Goal: Contribute content: Contribute content

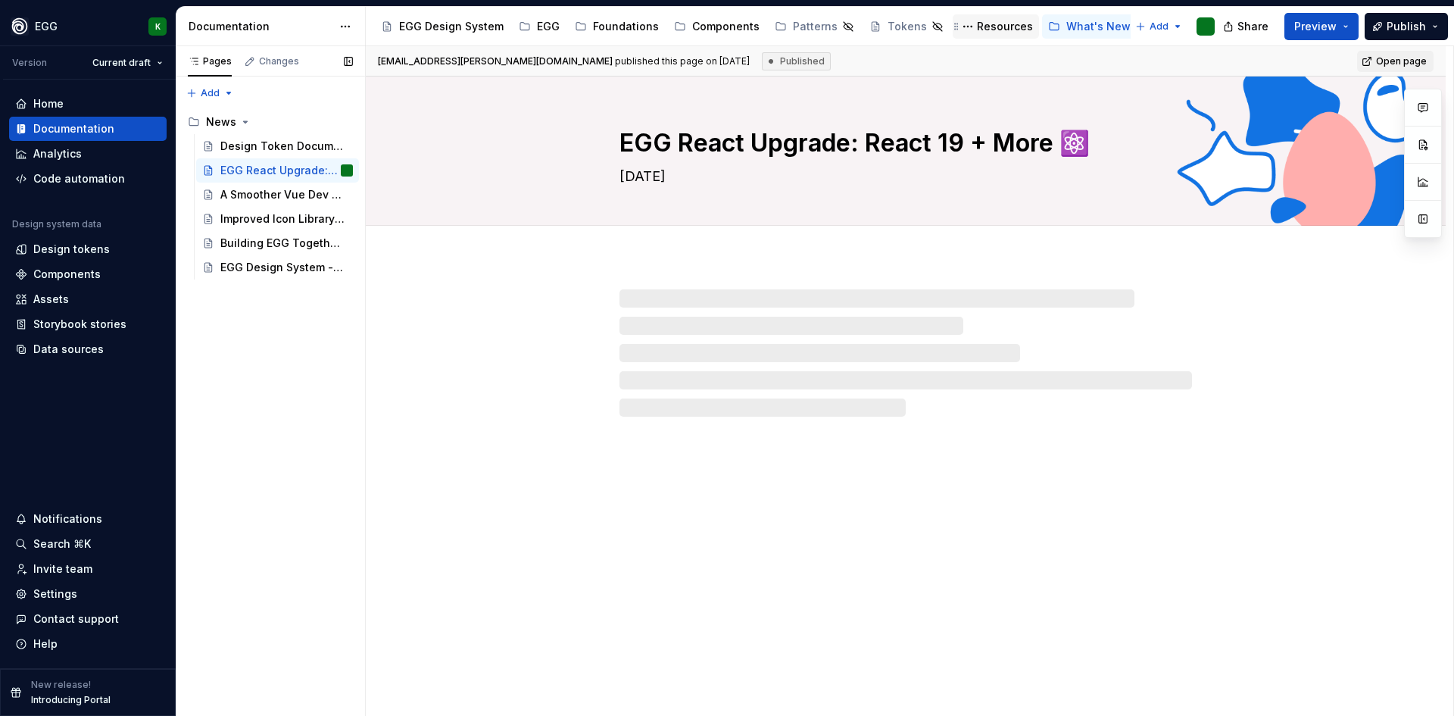
click at [983, 24] on div "Resources" at bounding box center [1005, 26] width 56 height 15
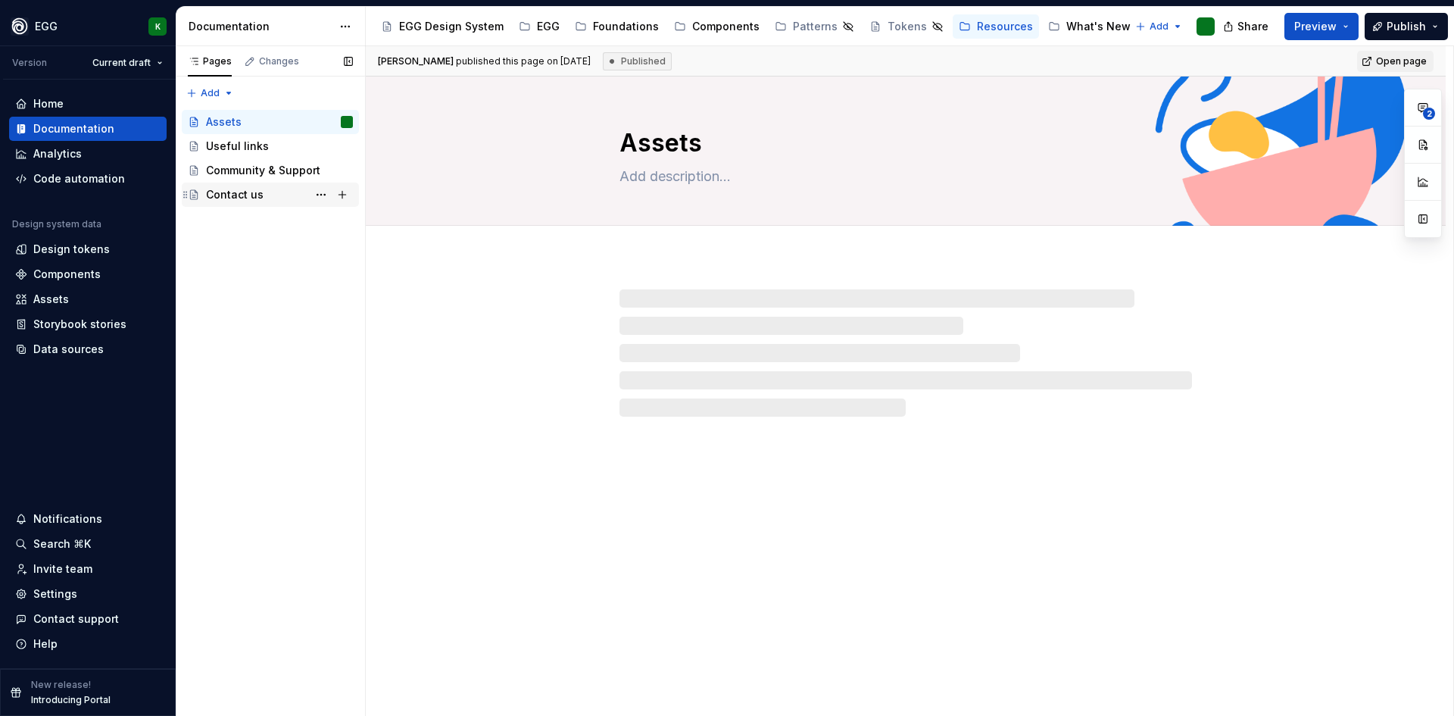
click at [220, 189] on div "Contact us" at bounding box center [235, 194] width 58 height 15
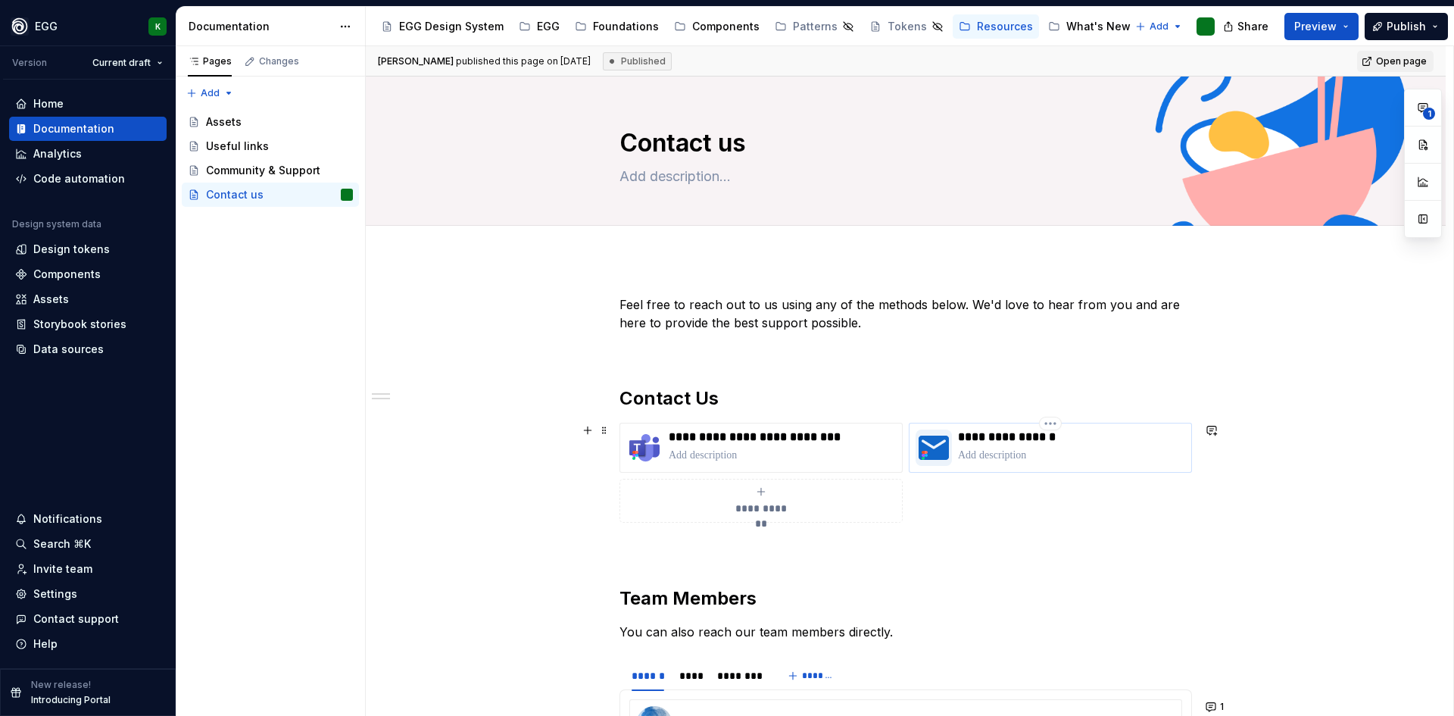
click at [967, 451] on p at bounding box center [1071, 455] width 227 height 15
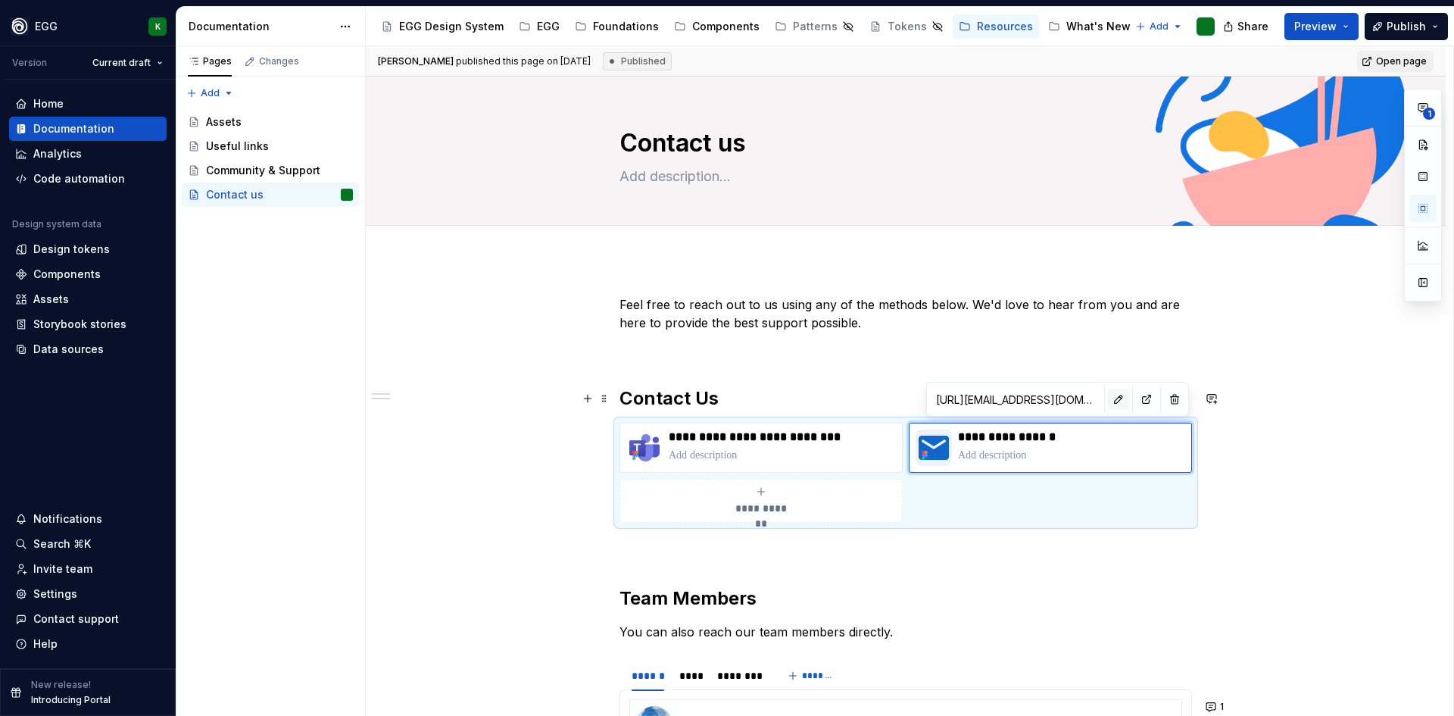
click at [1108, 398] on button "button" at bounding box center [1118, 398] width 21 height 21
type textarea "*"
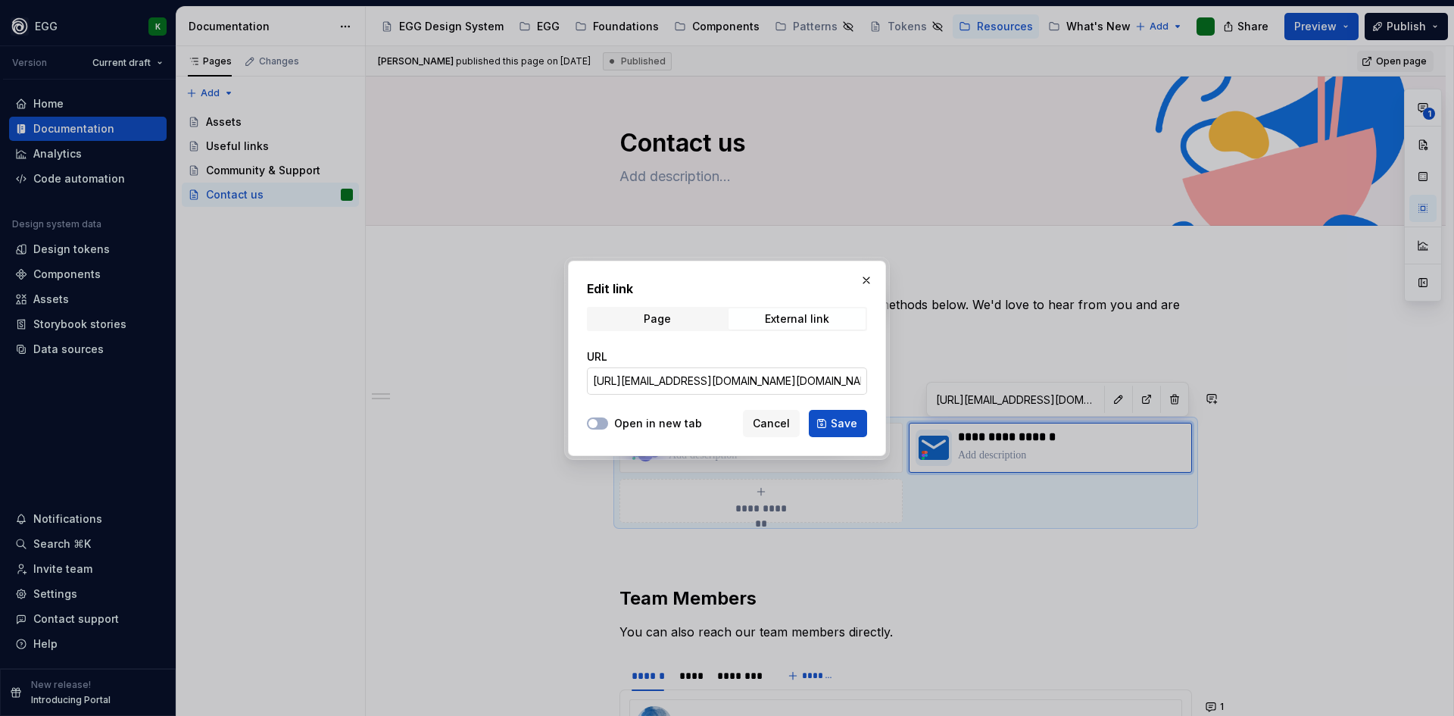
click at [614, 382] on input "[URL][EMAIL_ADDRESS][DOMAIN_NAME][DOMAIN_NAME] Your+subject+here&body=Add+Your+…" at bounding box center [727, 380] width 280 height 27
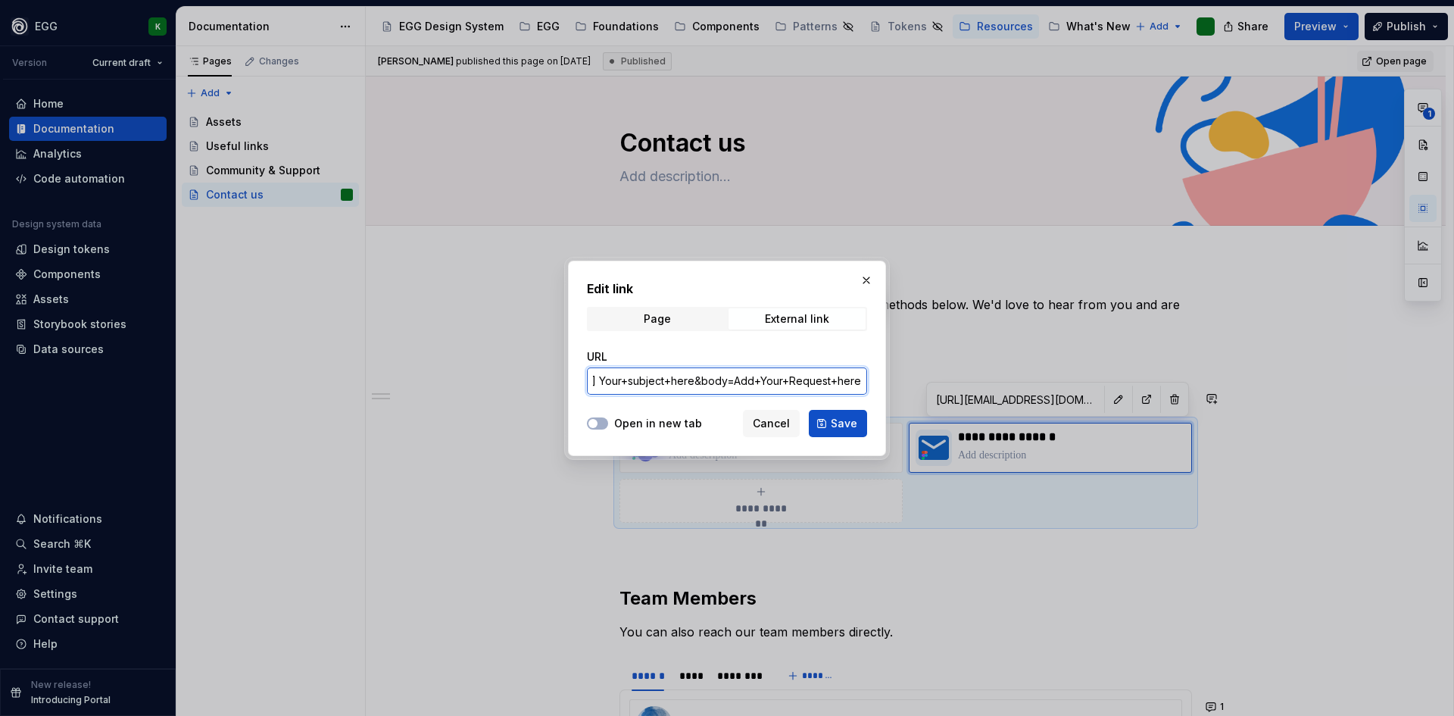
drag, startPoint x: 605, startPoint y: 383, endPoint x: 873, endPoint y: 388, distance: 268.1
click at [873, 388] on div "Edit link Page External link URL [URL][EMAIL_ADDRESS][DOMAIN_NAME][DOMAIN_NAME]…" at bounding box center [727, 357] width 318 height 195
click at [679, 368] on input "[URL][EMAIL_ADDRESS][DOMAIN_NAME][DOMAIN_NAME] Your+subject+here&body=Add+Your+…" at bounding box center [727, 380] width 280 height 27
drag, startPoint x: 681, startPoint y: 379, endPoint x: 532, endPoint y: 370, distance: 149.5
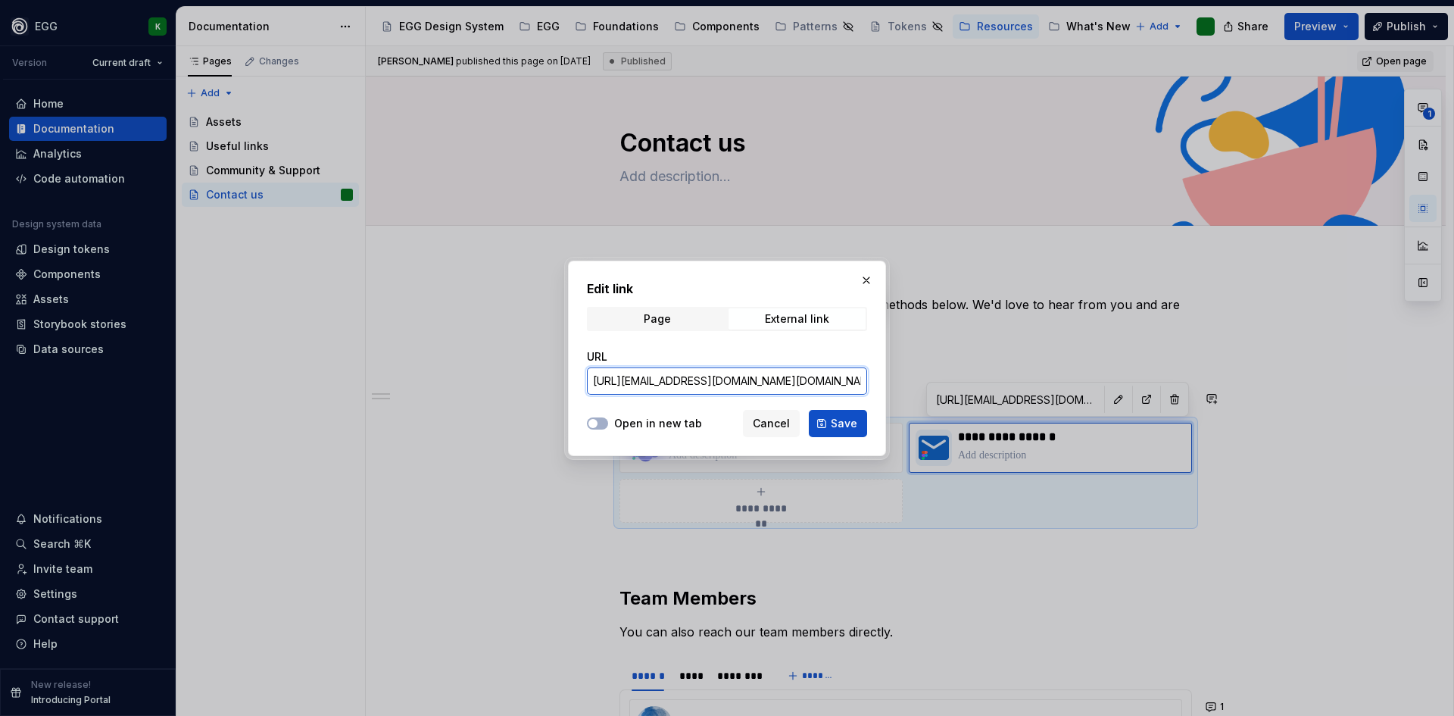
click at [532, 370] on div "Edit link Page External link URL [URL][EMAIL_ADDRESS][DOMAIN_NAME][DOMAIN_NAME]…" at bounding box center [727, 358] width 1454 height 716
click at [691, 379] on input "[URL][EMAIL_ADDRESS][DOMAIN_NAME][DOMAIN_NAME] Your+subject+here&body=Add+Your+…" at bounding box center [727, 380] width 280 height 27
drag, startPoint x: 753, startPoint y: 382, endPoint x: 579, endPoint y: 374, distance: 173.6
click at [579, 374] on div "Edit link Page External link URL [URL][EMAIL_ADDRESS][DOMAIN_NAME][DOMAIN_NAME]…" at bounding box center [727, 357] width 318 height 195
drag, startPoint x: 847, startPoint y: 380, endPoint x: 574, endPoint y: 375, distance: 273.4
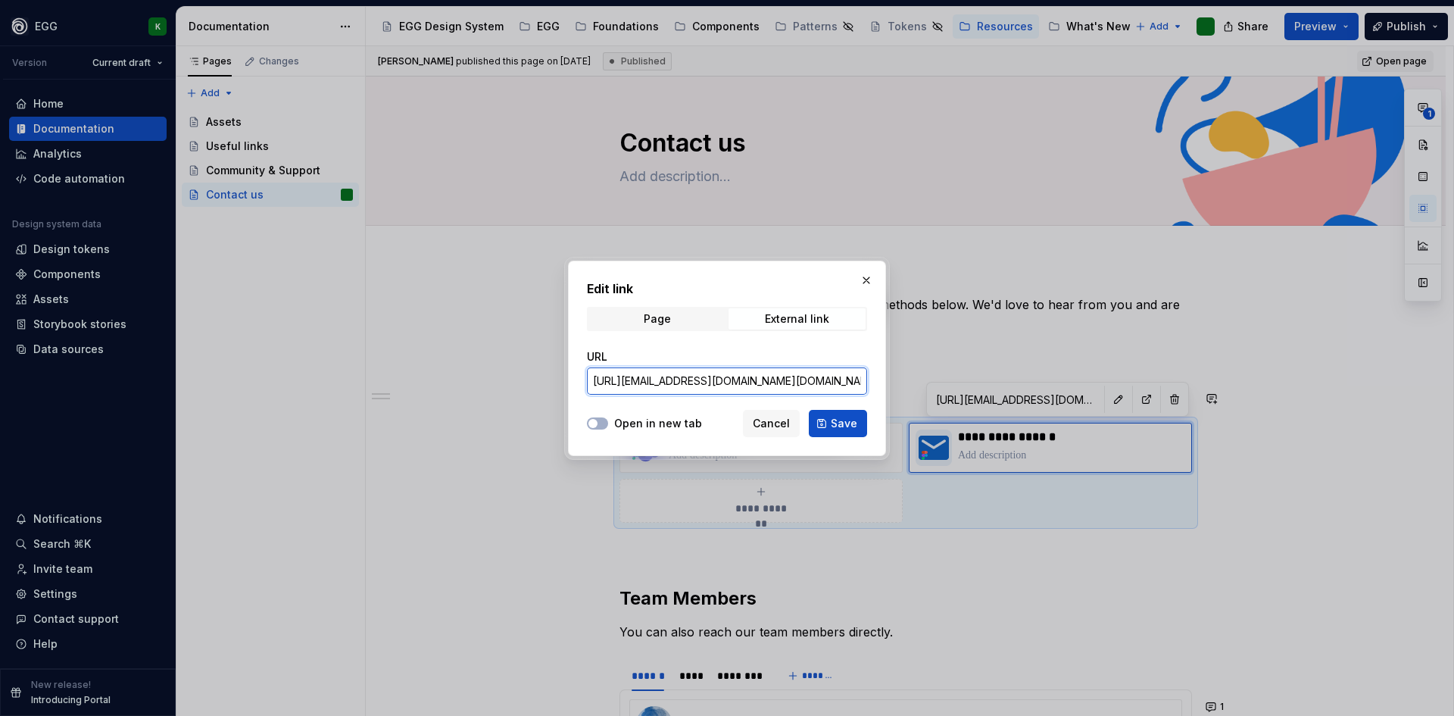
click at [574, 375] on div "Edit link Page External link URL [URL][EMAIL_ADDRESS][DOMAIN_NAME][DOMAIN_NAME]…" at bounding box center [727, 357] width 318 height 195
type input "[EMAIL_ADDRESS][DOMAIN_NAME]&subject=[EGG] Your+subject+here&body=Add+Your+Requ…"
type textarea "*"
type input "[EMAIL_ADDRESS][DOMAIN_NAME]&subject=[EGG] Your+subject+here&body=Add+Your+Requ…"
click at [710, 382] on input "[EMAIL_ADDRESS][DOMAIN_NAME]&subject=[EGG] Your+subject+here&body=Add+Your+Requ…" at bounding box center [727, 380] width 280 height 27
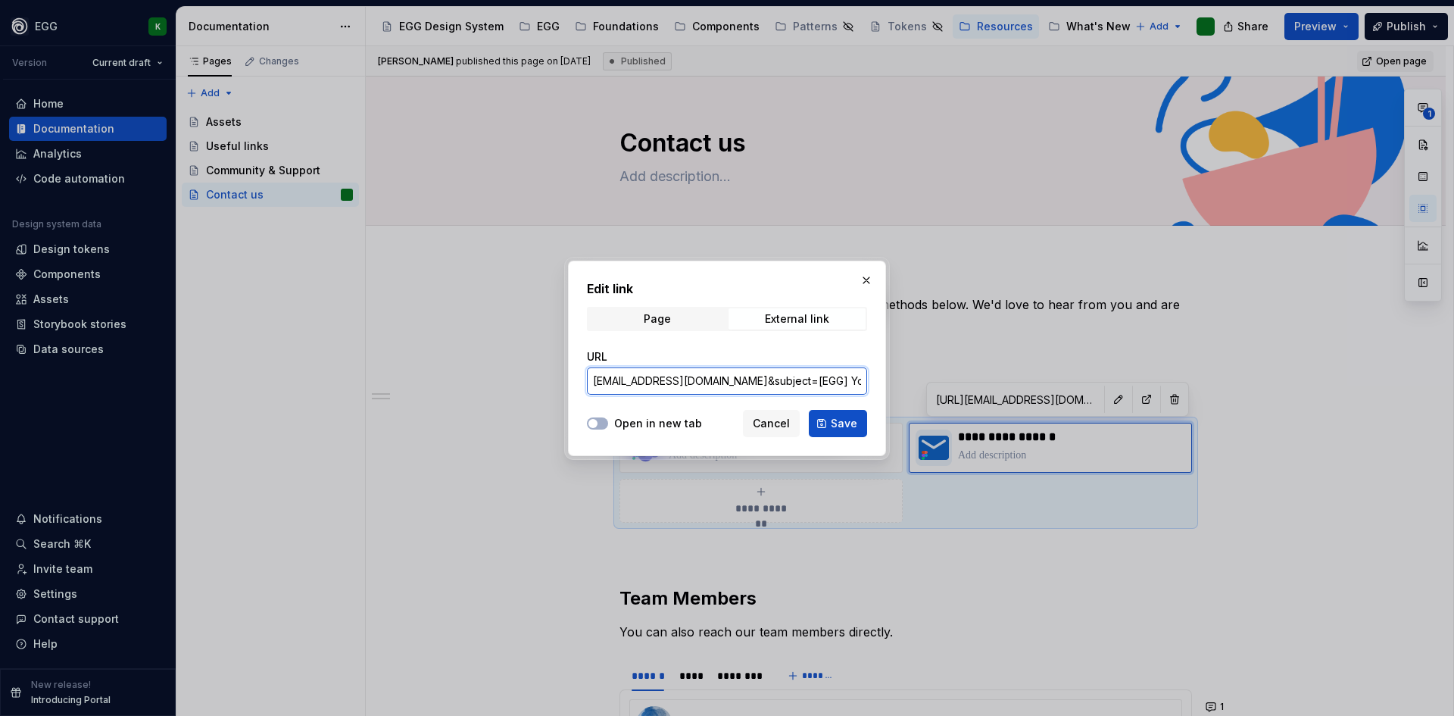
click at [753, 383] on input "[EMAIL_ADDRESS][DOMAIN_NAME]&subject=[EGG] Your+subject+here&body=Add+Your+Requ…" at bounding box center [727, 380] width 280 height 27
click at [638, 379] on input "[EMAIL_ADDRESS][DOMAIN_NAME]&subject=[EGG] Your+subject+here&body=Add+Your+Requ…" at bounding box center [727, 380] width 280 height 27
click at [616, 379] on input "[EMAIL_ADDRESS][DOMAIN_NAME]&subject=[EGG] Your+subject+here&body=Add+Your+Requ…" at bounding box center [727, 380] width 280 height 27
drag, startPoint x: 613, startPoint y: 379, endPoint x: 582, endPoint y: 378, distance: 31.1
click at [582, 378] on div "Edit link Page External link URL [EMAIL_ADDRESS][DOMAIN_NAME]&subject=[EGG] You…" at bounding box center [727, 357] width 318 height 195
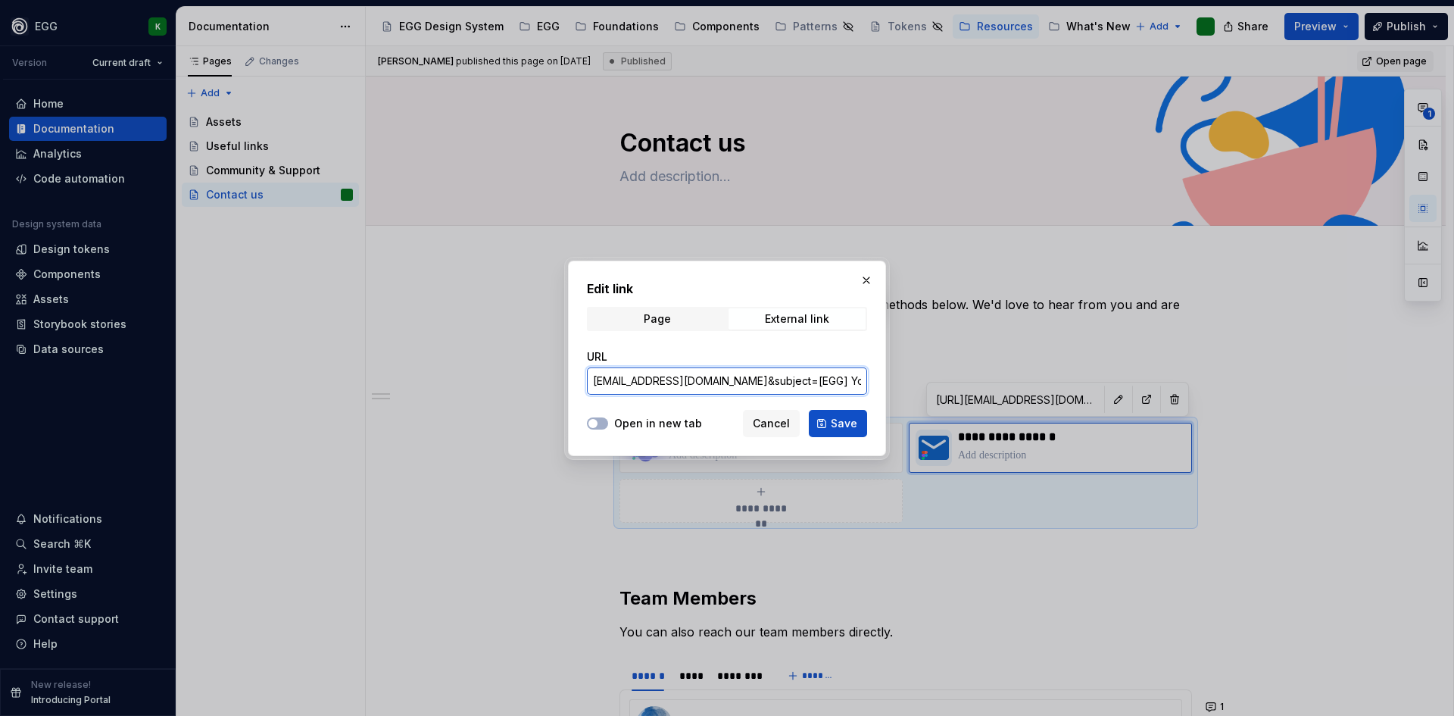
click at [601, 377] on input "[EMAIL_ADDRESS][DOMAIN_NAME]&subject=[EGG] Your+subject+here&body=Add+Your+Requ…" at bounding box center [727, 380] width 280 height 27
drag, startPoint x: 623, startPoint y: 380, endPoint x: 532, endPoint y: 379, distance: 91.6
click at [532, 379] on div "Edit link Page External link URL [EMAIL_ADDRESS][DOMAIN_NAME]&subject=[EGG] You…" at bounding box center [727, 358] width 1454 height 716
click at [667, 377] on input "[EMAIL_ADDRESS][DOMAIN_NAME]&subject=[EGG] Your+subject+here&body=Add+Your+Requ…" at bounding box center [727, 380] width 280 height 27
click at [767, 434] on button "Cancel" at bounding box center [771, 423] width 57 height 27
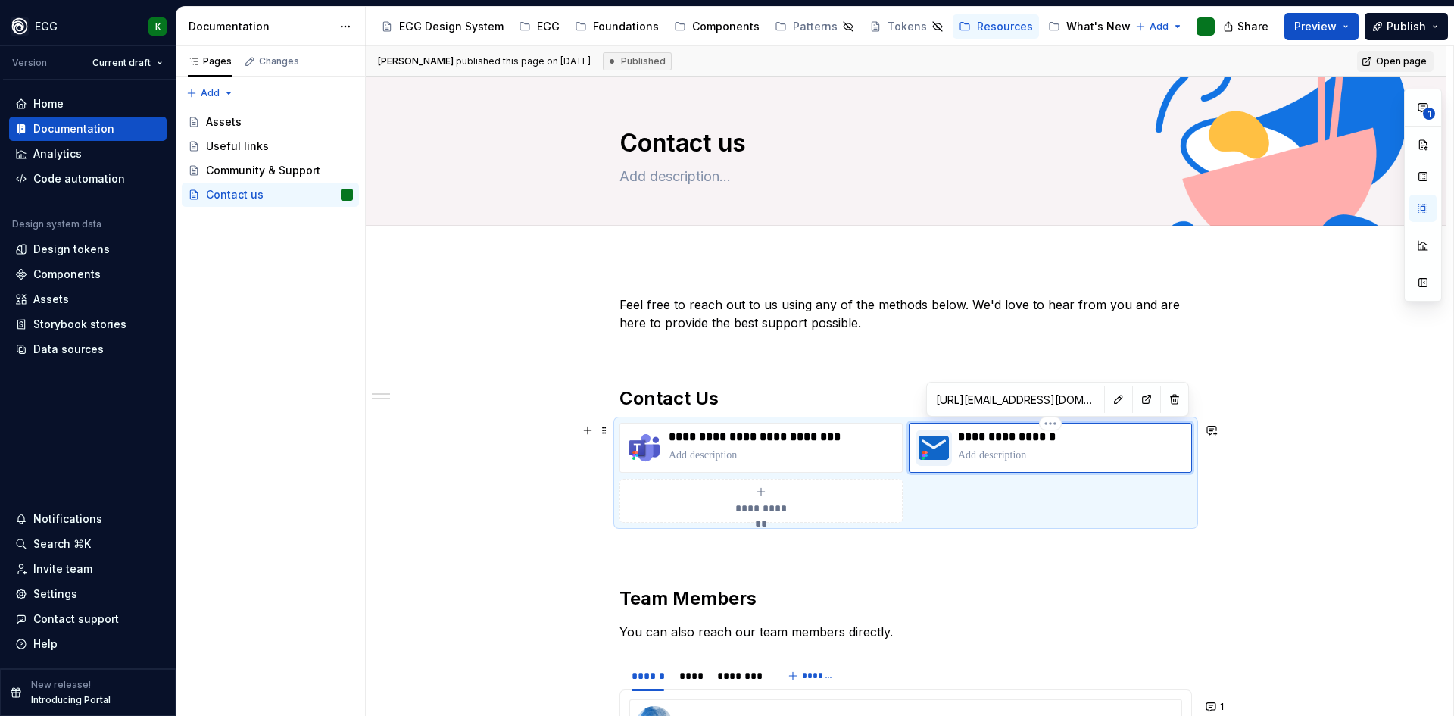
click at [991, 445] on div "**********" at bounding box center [1071, 447] width 227 height 36
click at [1108, 401] on button "button" at bounding box center [1118, 398] width 21 height 21
type textarea "*"
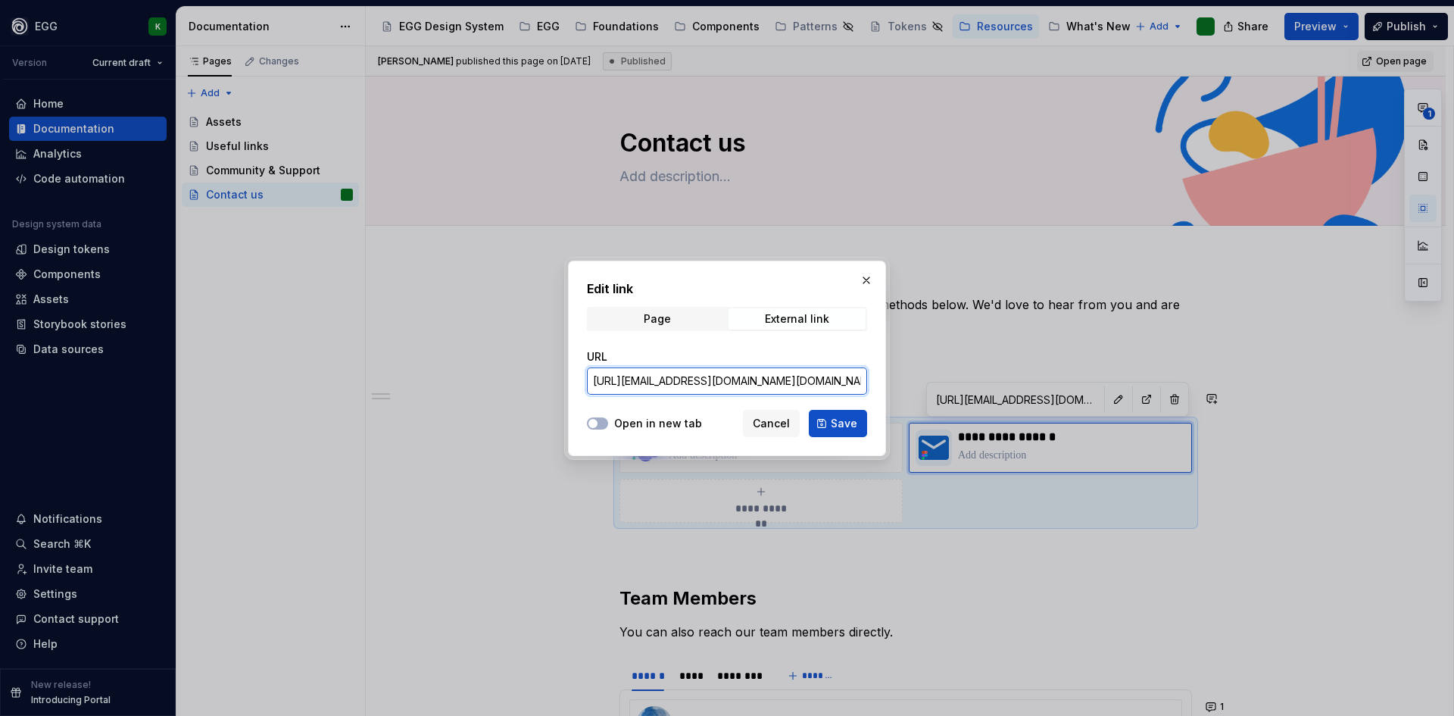
drag, startPoint x: 835, startPoint y: 381, endPoint x: 579, endPoint y: 371, distance: 256.1
click at [579, 371] on div "Edit link Page External link URL [URL][EMAIL_ADDRESS][DOMAIN_NAME][DOMAIN_NAME]…" at bounding box center [727, 357] width 318 height 195
type input "[EMAIL_ADDRESS][DOMAIN_NAME]&subject=[EGG] Your+subject+here&body=Add+Your+Requ…"
type textarea "*"
click at [623, 381] on input "[EMAIL_ADDRESS][DOMAIN_NAME]&subject=[EGG] Your+subject+here&body=Add+Your+Requ…" at bounding box center [727, 380] width 280 height 27
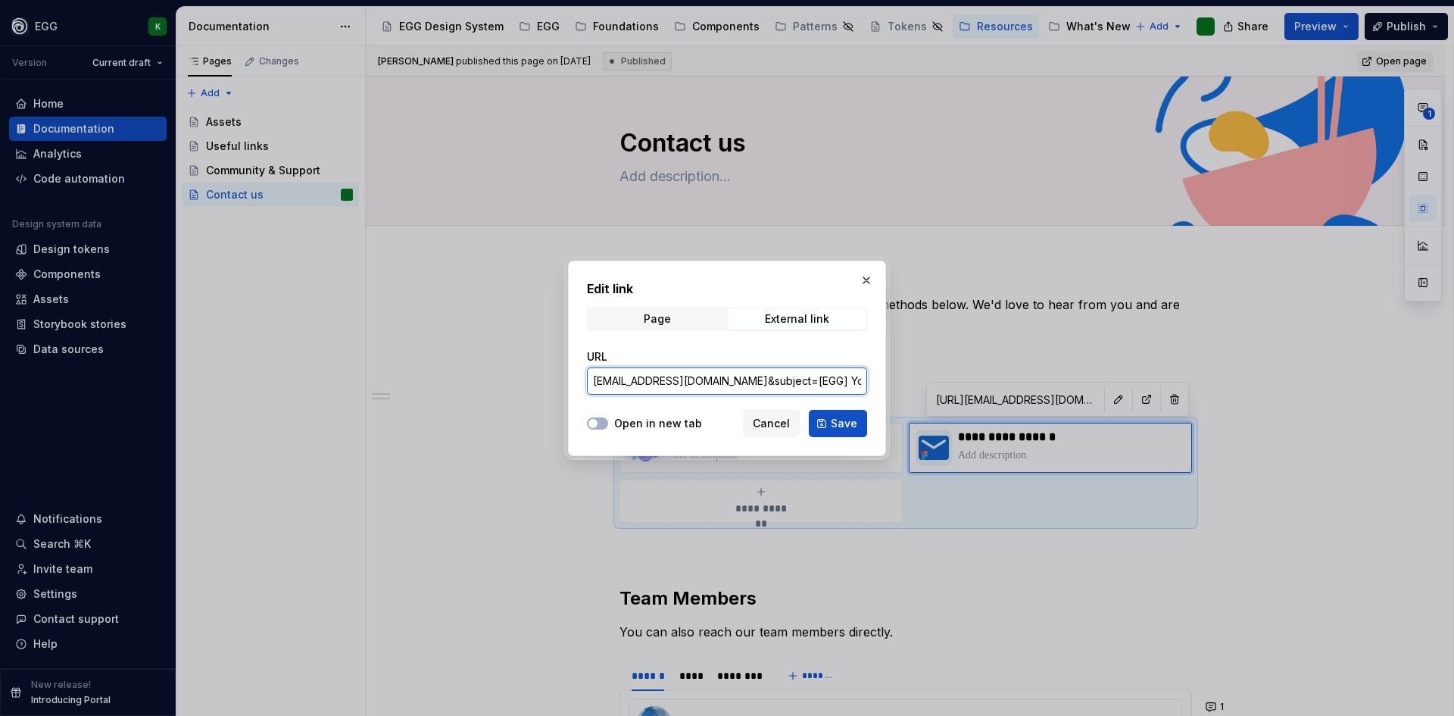
click at [628, 381] on input "[EMAIL_ADDRESS][DOMAIN_NAME]&subject=[EGG] Your+subject+here&body=Add+Your+Requ…" at bounding box center [727, 380] width 280 height 27
type input "mailto:[EMAIL_ADDRESS][DOMAIN_NAME]&subject=[EGG] Your+subject+here&body=Add+Yo…"
click at [842, 421] on span "Save" at bounding box center [844, 423] width 27 height 15
type textarea "*"
type input "mailto:[EMAIL_ADDRESS][DOMAIN_NAME]&subject=[EGG] Your+subject+here&body=Add+Yo…"
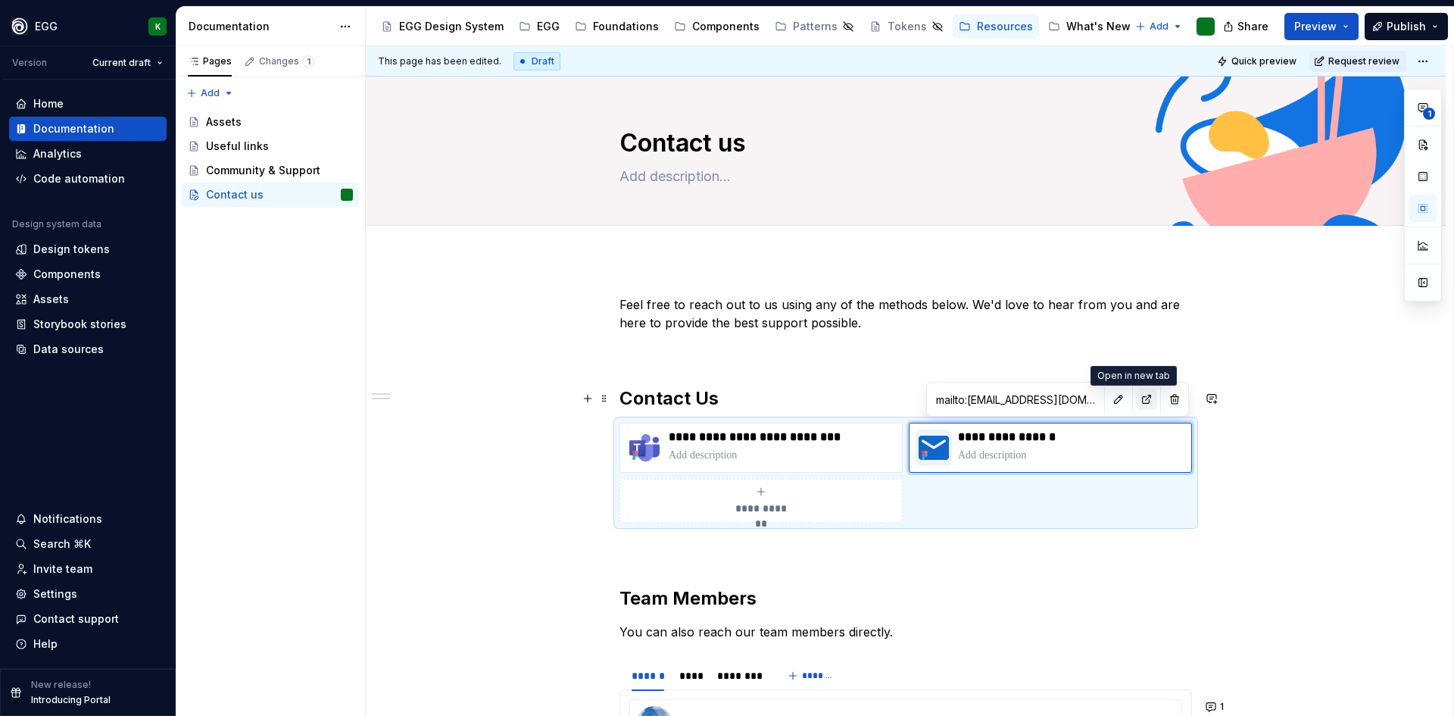
click at [1136, 401] on button "button" at bounding box center [1146, 398] width 21 height 21
click at [1108, 396] on button "button" at bounding box center [1118, 398] width 21 height 21
type textarea "*"
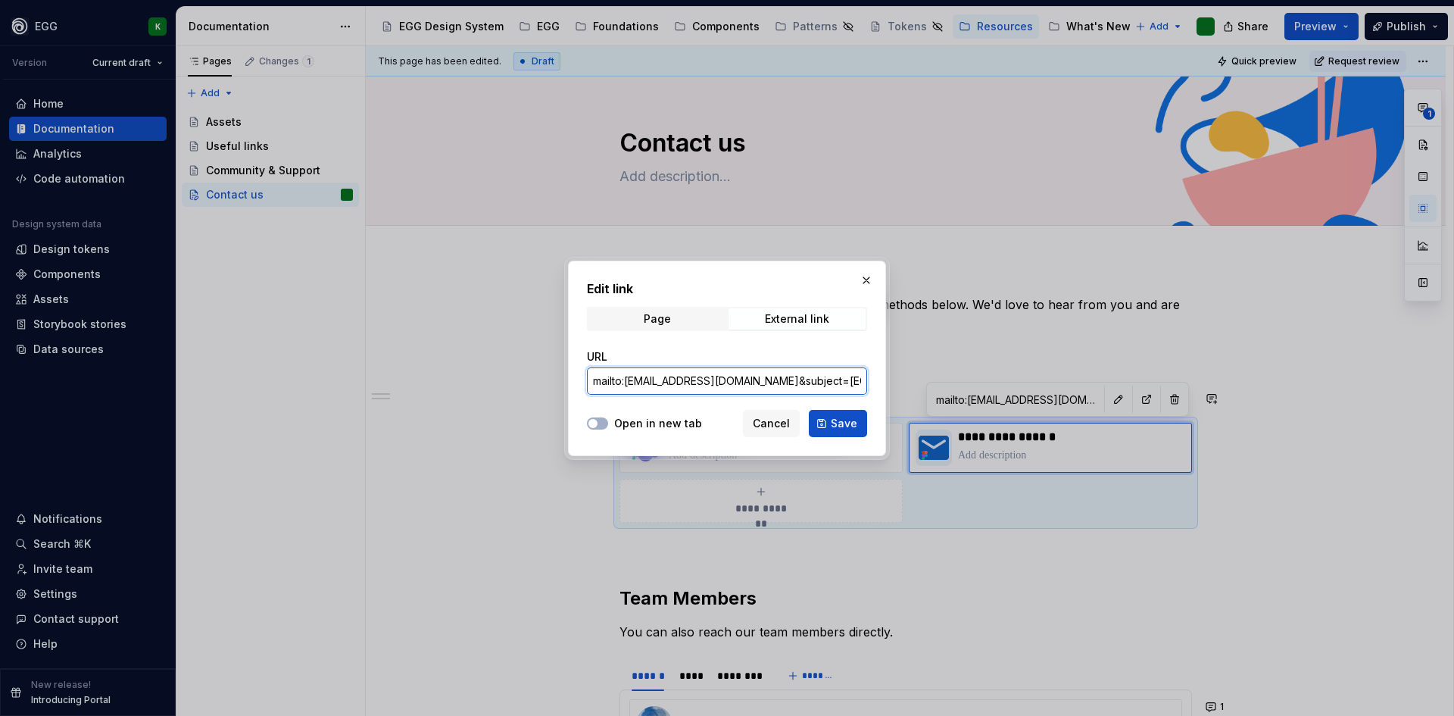
click at [631, 382] on input "mailto:[EMAIL_ADDRESS][DOMAIN_NAME]&subject=[EGG] Your+subject+here&body=Add+Yo…" at bounding box center [727, 380] width 280 height 27
type input "mailto:[EMAIL_ADDRESS][DOMAIN_NAME]&subject=[EGG] Your+subject+here&body=Add+Yo…"
type textarea "*"
drag, startPoint x: 785, startPoint y: 380, endPoint x: 856, endPoint y: 379, distance: 71.9
click at [856, 379] on input "mailto:[EMAIL_ADDRESS][DOMAIN_NAME]&subject=[EGG] Your+subject+here&body=Add+Yo…" at bounding box center [727, 380] width 280 height 27
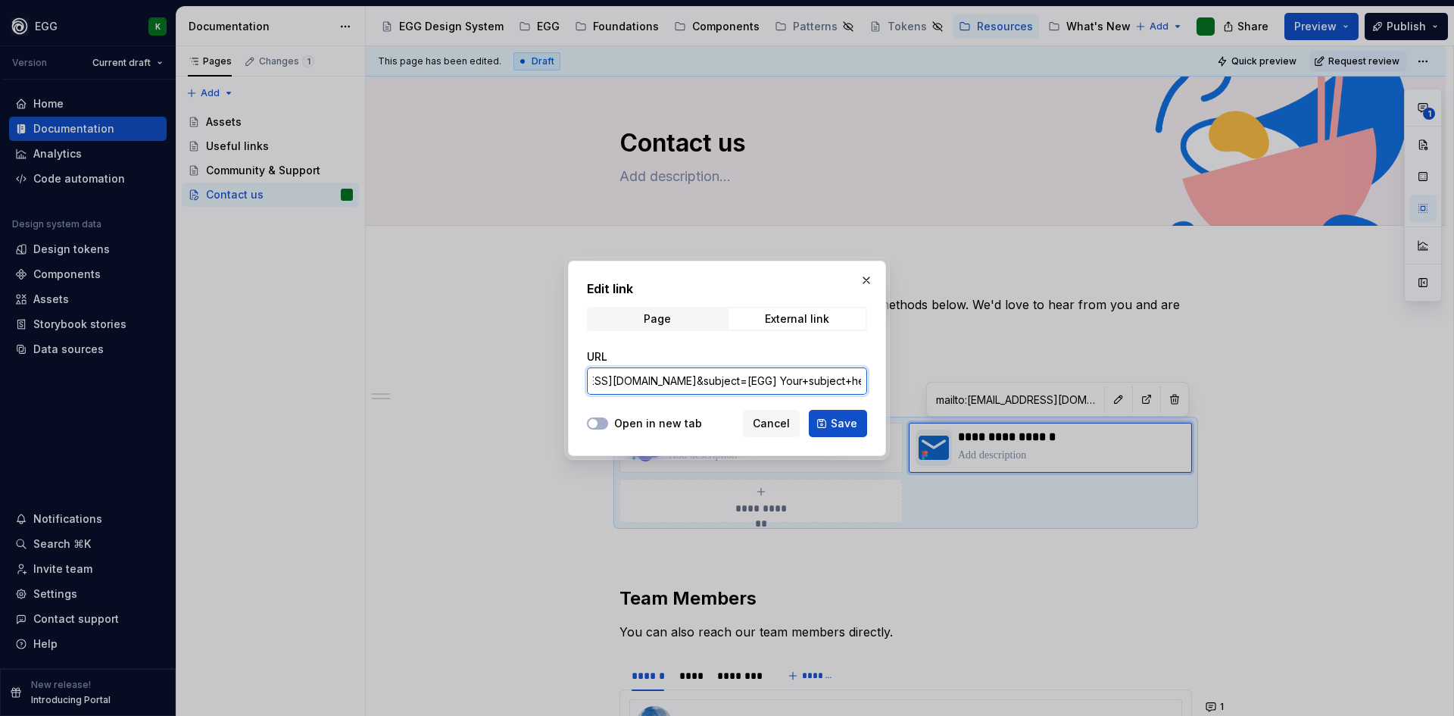
scroll to position [0, 170]
click at [678, 375] on input "mailto:[EMAIL_ADDRESS][DOMAIN_NAME]&subject=[EGG] Your+subject+here&body=Add+Yo…" at bounding box center [727, 380] width 280 height 27
click at [624, 378] on input "mailto:[EMAIL_ADDRESS][DOMAIN_NAME]&subject=[EGG] Your+subject+here&body=Add+Yo…" at bounding box center [727, 380] width 280 height 27
drag, startPoint x: 717, startPoint y: 381, endPoint x: 1032, endPoint y: 381, distance: 315.0
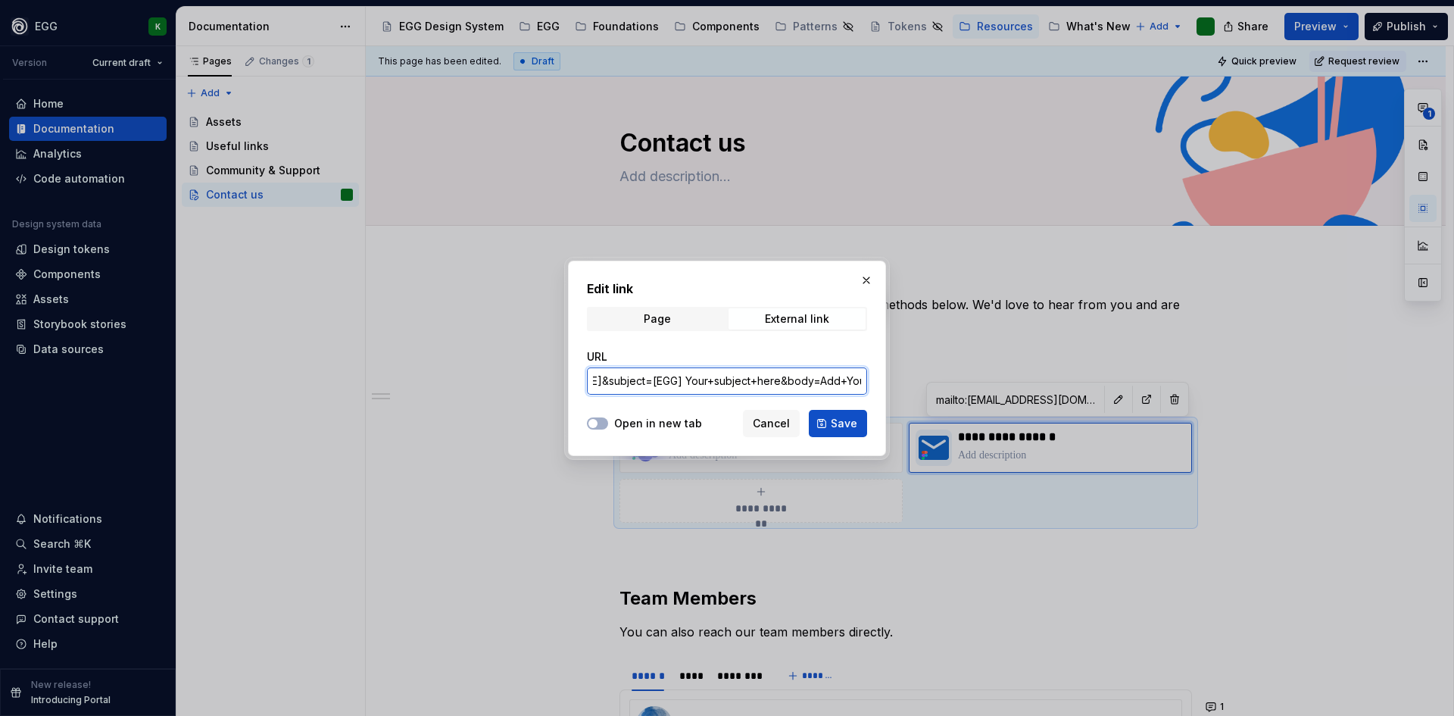
click at [1032, 381] on div "Edit link Page External link URL mailto:[EMAIL_ADDRESS][DOMAIN_NAME]&subject=[E…" at bounding box center [727, 358] width 1454 height 716
type input "mailto:[EMAIL_ADDRESS][DOMAIN_NAME]"
click at [593, 450] on div "Edit link Page External link URL mailto:[EMAIL_ADDRESS][DOMAIN_NAME] Open in ne…" at bounding box center [727, 357] width 318 height 195
click at [852, 429] on span "Save" at bounding box center [844, 423] width 27 height 15
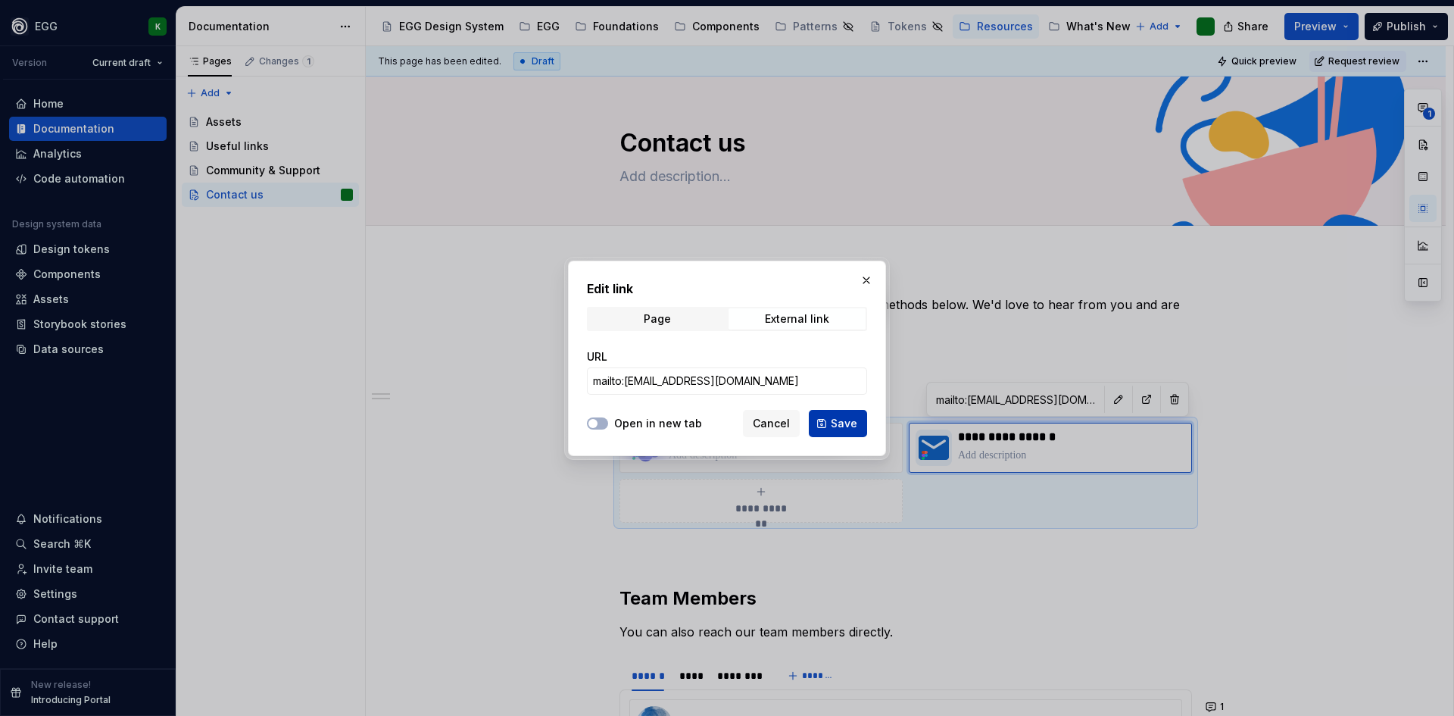
type textarea "*"
type input "mailto:[EMAIL_ADDRESS][DOMAIN_NAME]"
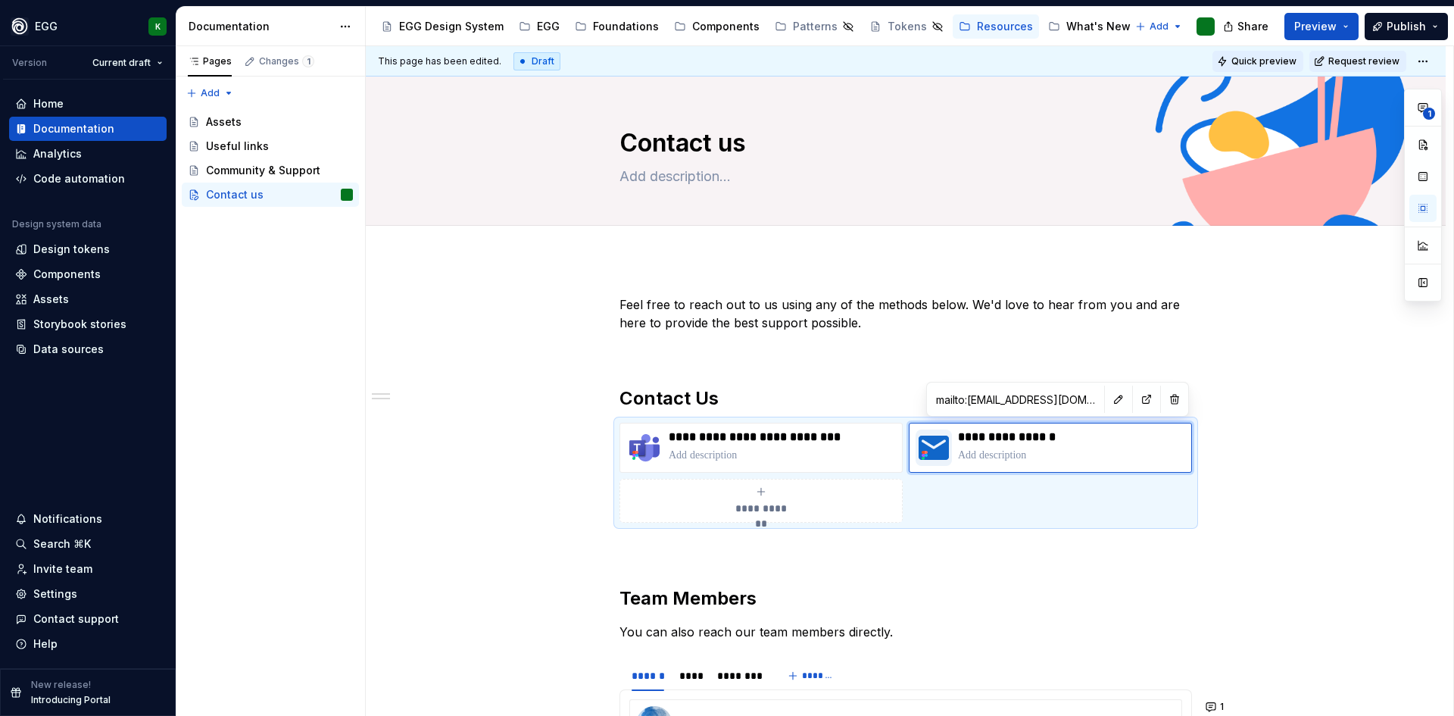
click at [1248, 68] on button "Quick preview" at bounding box center [1257, 61] width 91 height 21
click at [1423, 60] on html "EGG K Version Current draft Home Documentation Analytics Code automation Design…" at bounding box center [727, 358] width 1454 height 716
click at [1372, 118] on div "Open preview" at bounding box center [1395, 115] width 98 height 15
click at [1399, 20] on span "Publish" at bounding box center [1406, 26] width 39 height 15
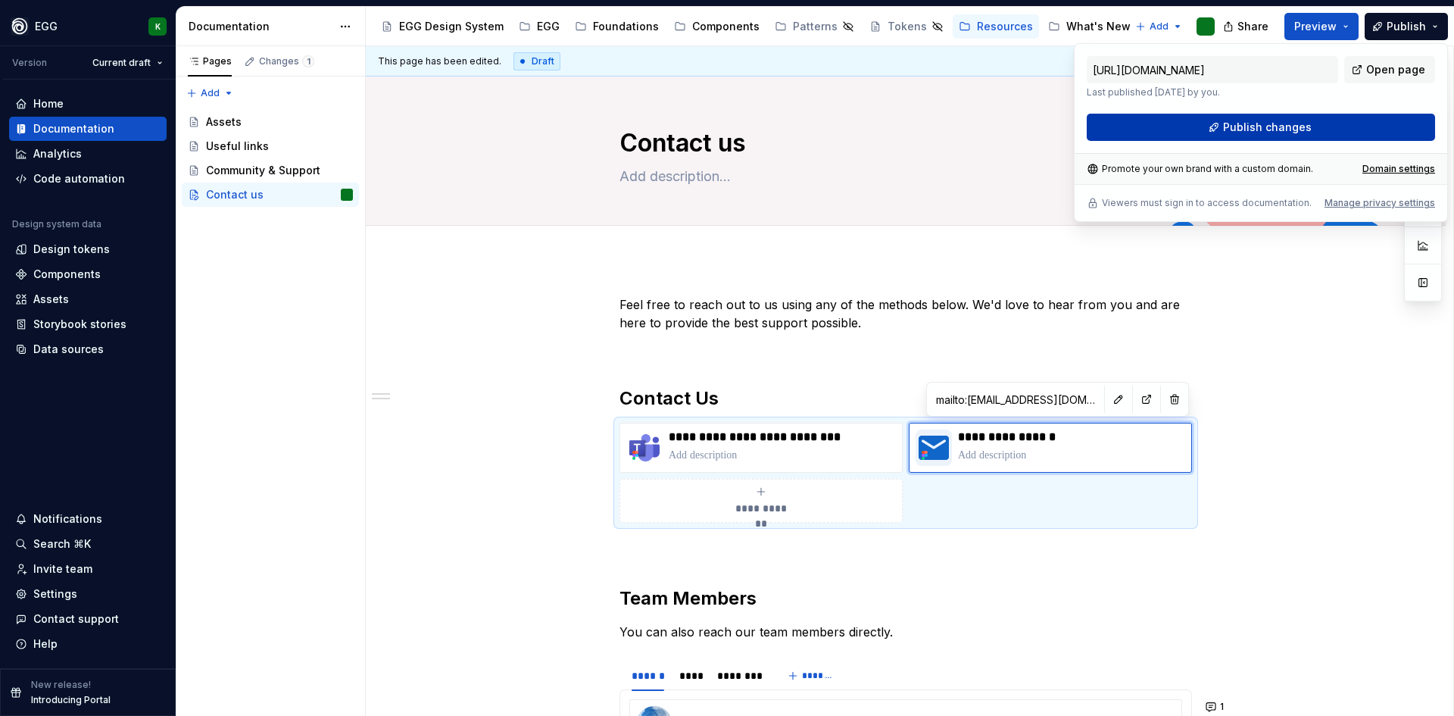
click at [1286, 126] on span "Publish changes" at bounding box center [1267, 127] width 89 height 15
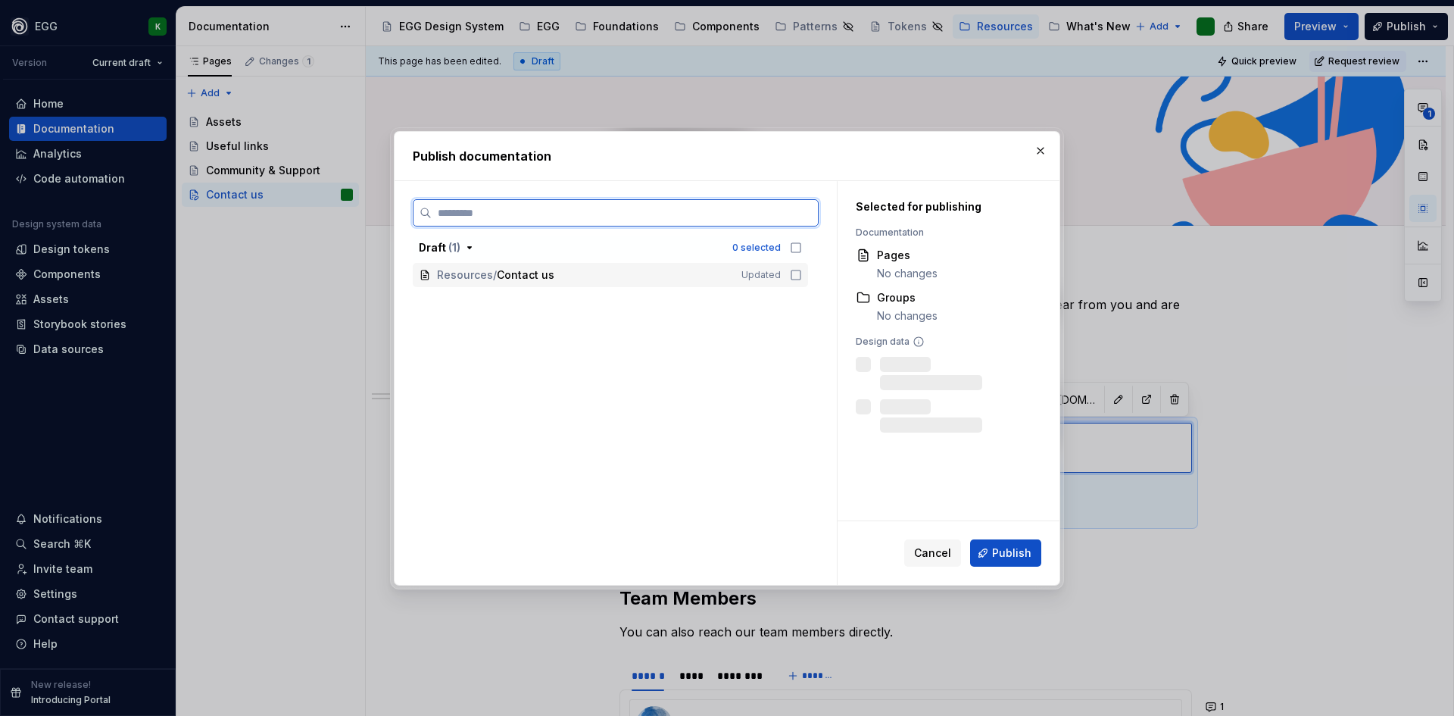
click at [795, 273] on icon at bounding box center [796, 275] width 12 height 12
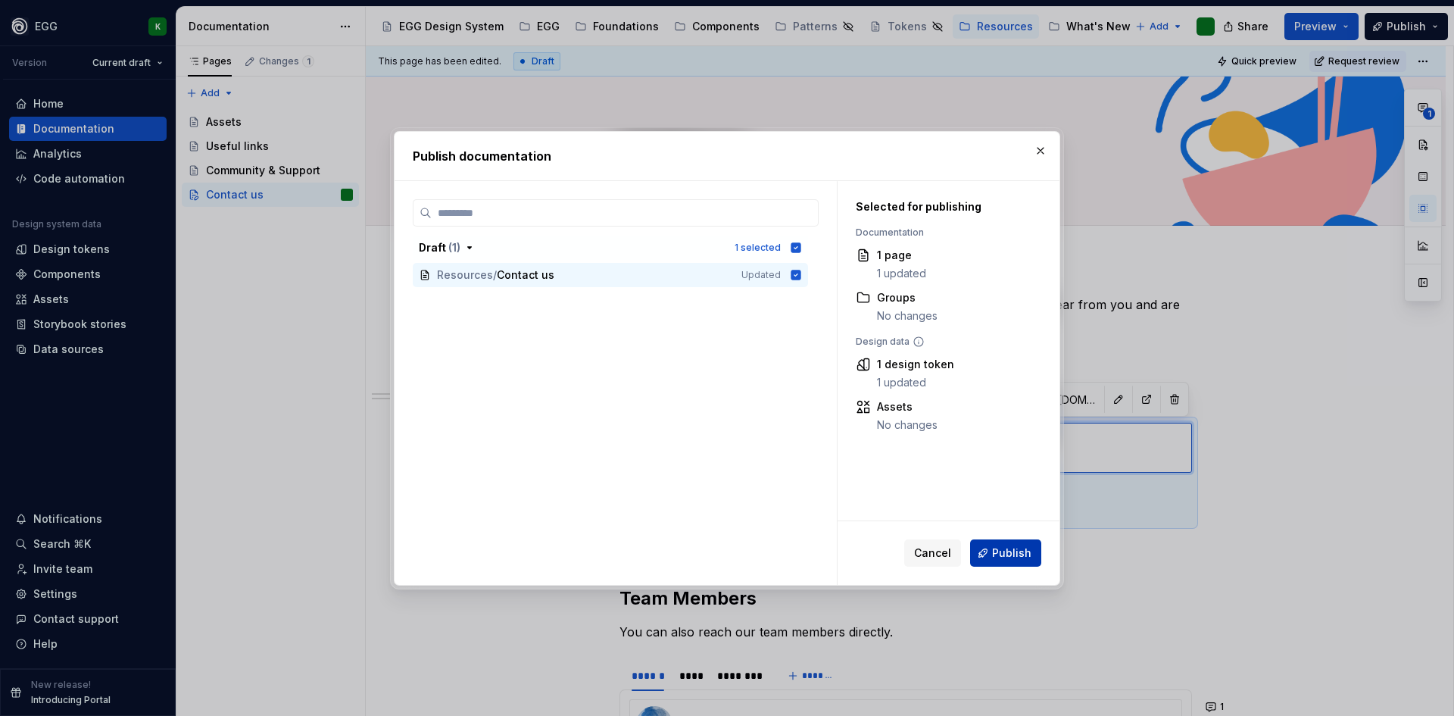
click at [1015, 554] on span "Publish" at bounding box center [1011, 552] width 39 height 15
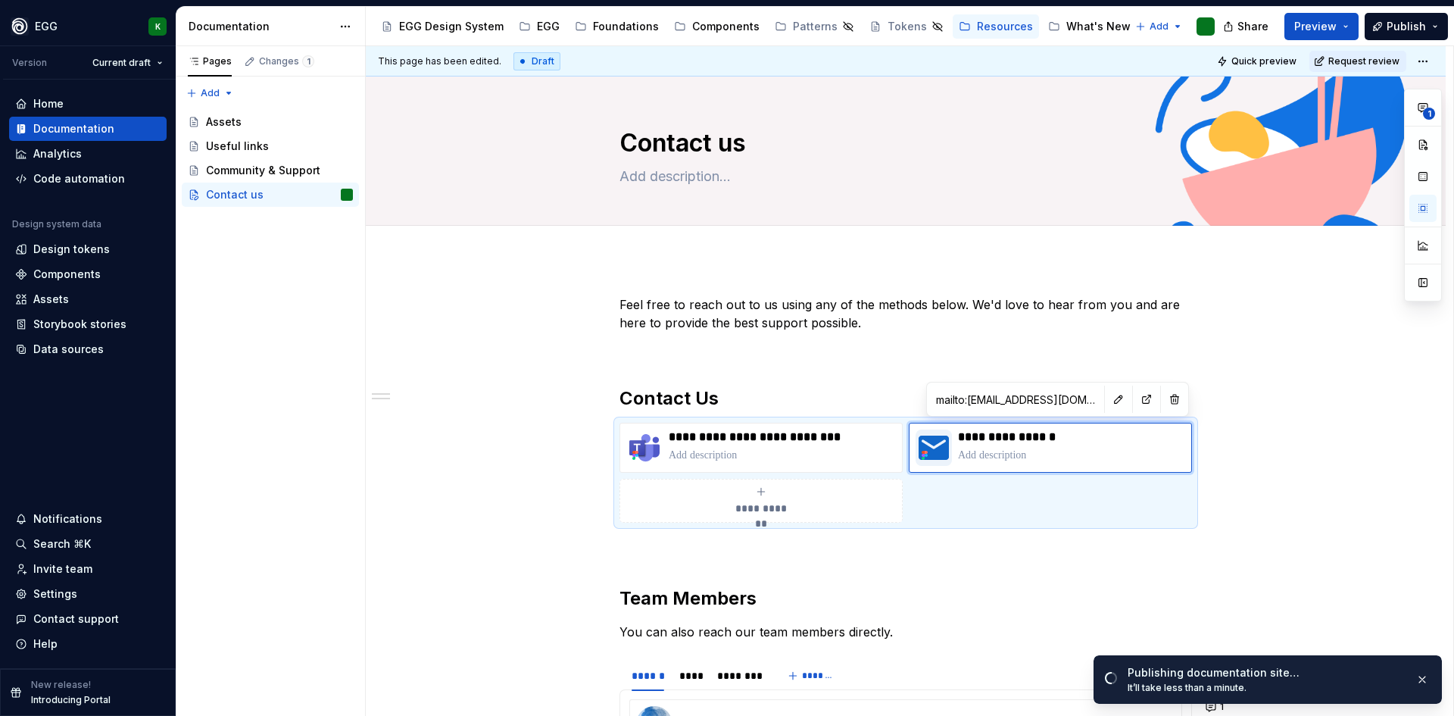
type textarea "*"
